Goal: Contribute content

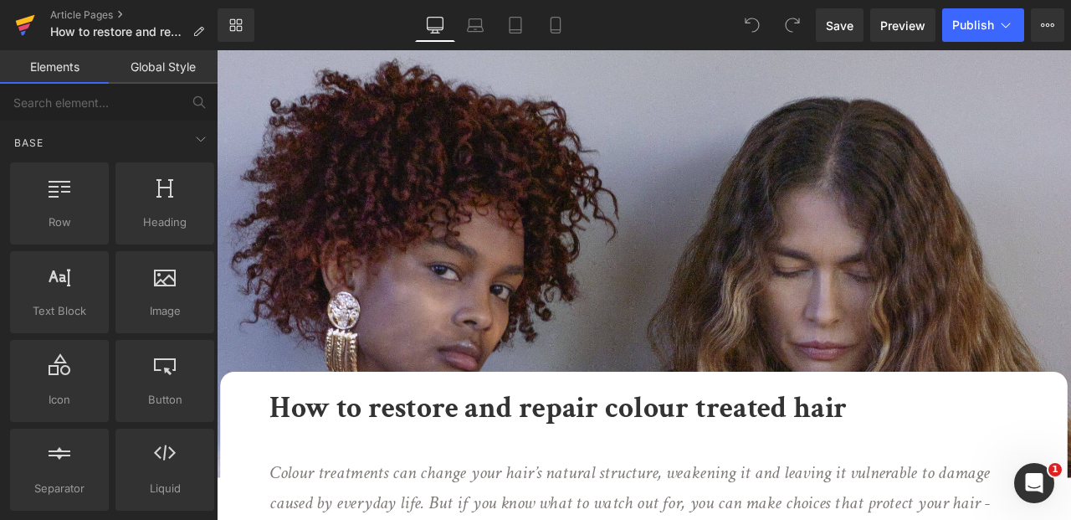
click at [24, 15] on icon at bounding box center [25, 25] width 20 height 42
click at [992, 11] on button "Publish" at bounding box center [983, 24] width 82 height 33
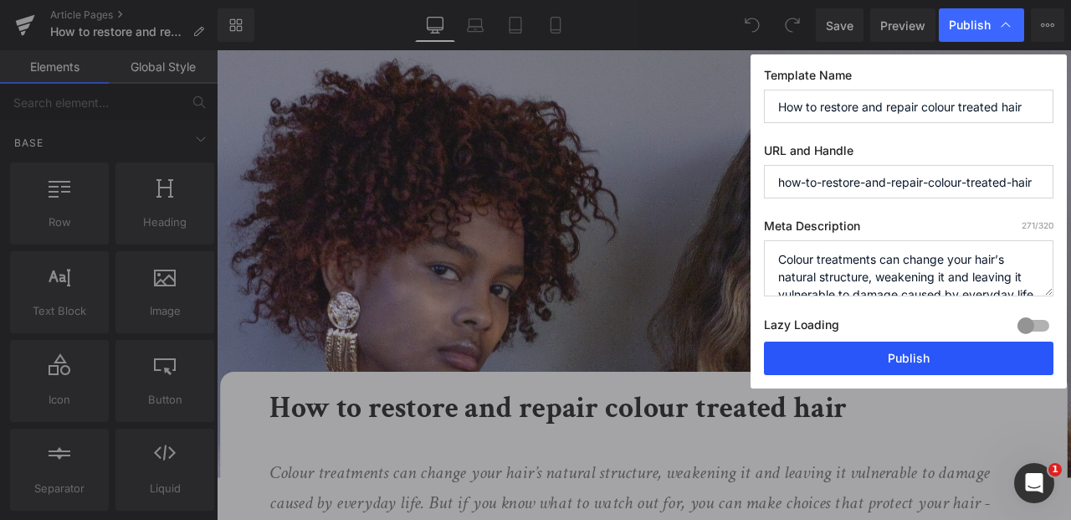
click at [886, 346] on button "Publish" at bounding box center [909, 357] width 290 height 33
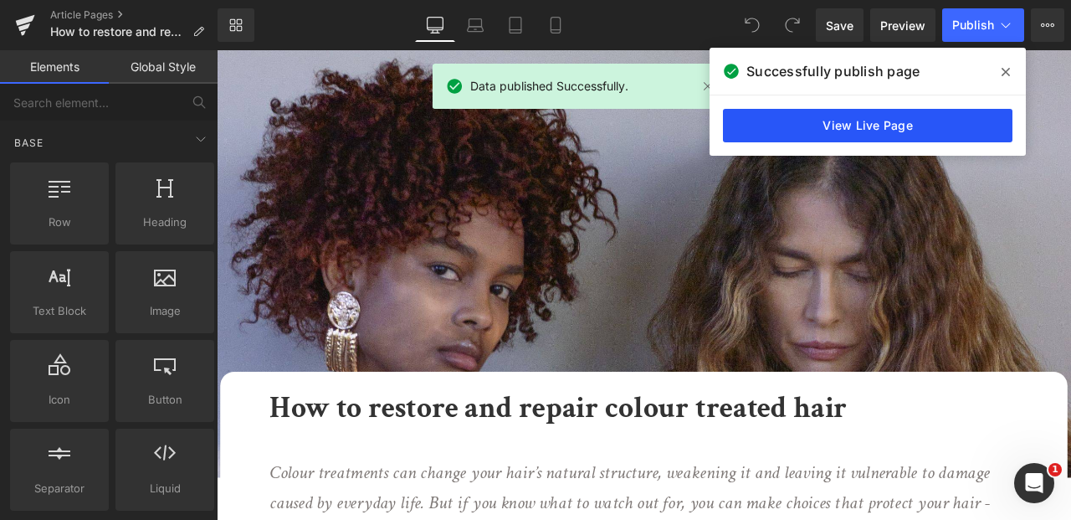
click at [0, 0] on link "View Live Page" at bounding box center [0, 0] width 0 height 0
